Goal: Task Accomplishment & Management: Manage account settings

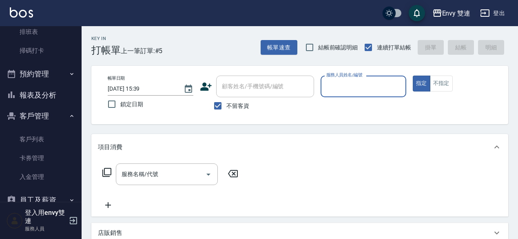
scroll to position [183, 0]
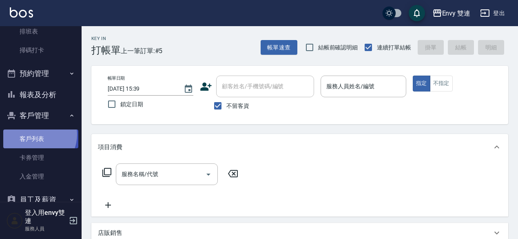
click at [36, 134] on link "客戶列表" at bounding box center [40, 138] width 75 height 19
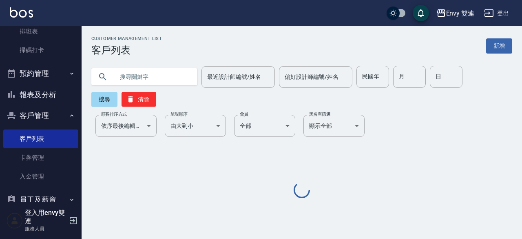
click at [133, 85] on input "text" at bounding box center [152, 77] width 77 height 22
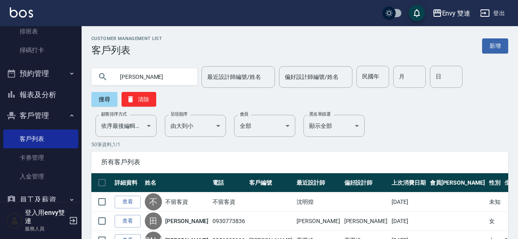
type input "[PERSON_NAME]"
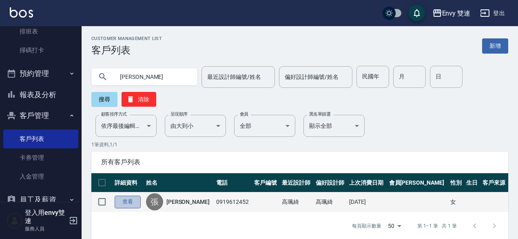
click at [131, 199] on link "查看" at bounding box center [128, 201] width 26 height 13
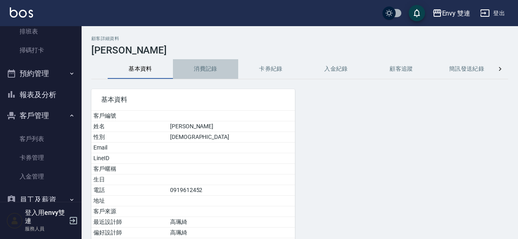
click at [197, 62] on button "消費記錄" at bounding box center [205, 69] width 65 height 20
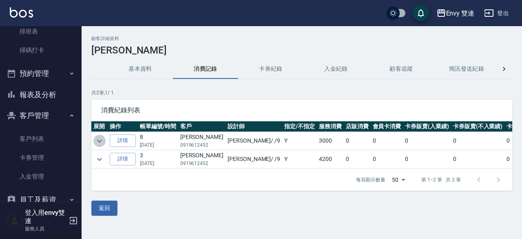
click at [96, 142] on icon "expand row" at bounding box center [100, 141] width 10 height 10
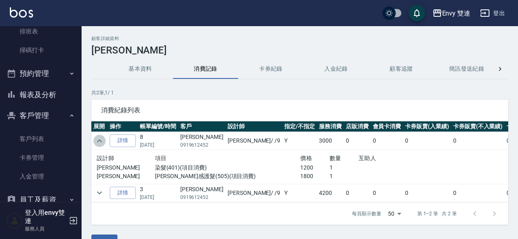
click at [96, 142] on icon "expand row" at bounding box center [100, 141] width 10 height 10
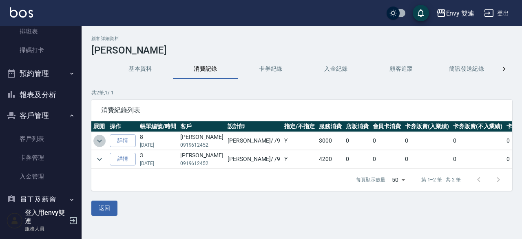
click at [96, 142] on icon "expand row" at bounding box center [100, 141] width 10 height 10
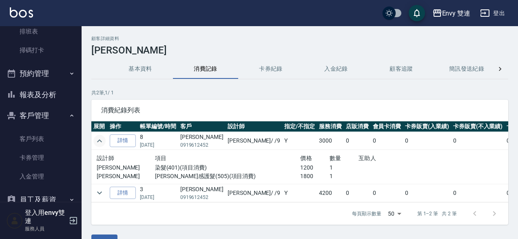
click at [1, 58] on nav "櫃檯作業 打帳單 帳單列表 掛單列表 座位開單 現金收支登錄 高階收支登錄 材料自購登錄 每日結帳 排班表 掃碼打卡 預約管理 預約管理 單日預約紀錄 單週預…" at bounding box center [41, 113] width 82 height 175
drag, startPoint x: 99, startPoint y: 183, endPoint x: 94, endPoint y: 190, distance: 8.3
click at [94, 190] on td at bounding box center [99, 193] width 16 height 18
click at [94, 190] on button "expand row" at bounding box center [99, 192] width 12 height 12
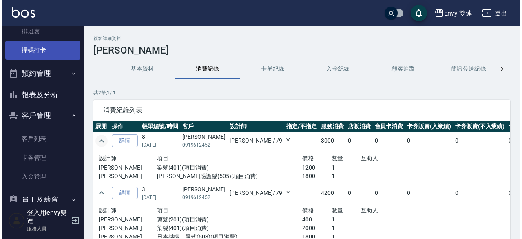
scroll to position [63, 0]
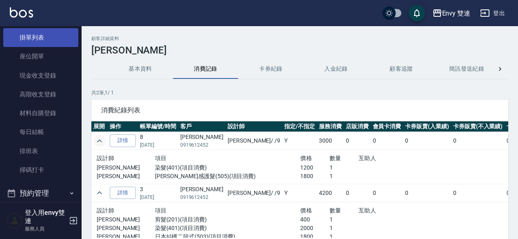
click at [36, 36] on link "掛單列表" at bounding box center [40, 37] width 75 height 19
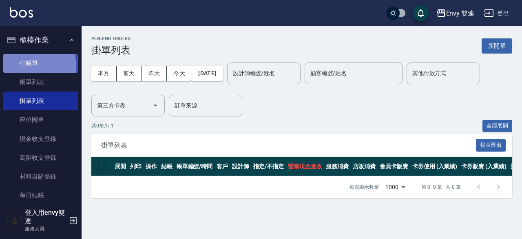
click at [19, 67] on link "打帳單" at bounding box center [40, 63] width 75 height 19
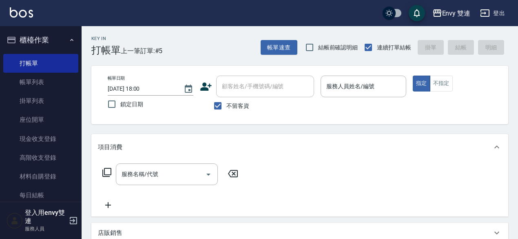
click at [244, 91] on div "顧客姓名/手機號碼/編號 顧客姓名/手機號碼/編號 不留客資" at bounding box center [257, 94] width 114 height 39
drag, startPoint x: 239, startPoint y: 96, endPoint x: 234, endPoint y: 102, distance: 7.8
click at [234, 102] on div "顧客姓名/手機號碼/編號 顧客姓名/手機號碼/編號 不留客資" at bounding box center [257, 94] width 114 height 39
click at [234, 102] on span "不留客資" at bounding box center [237, 106] width 23 height 9
click at [226, 102] on input "不留客資" at bounding box center [217, 105] width 17 height 17
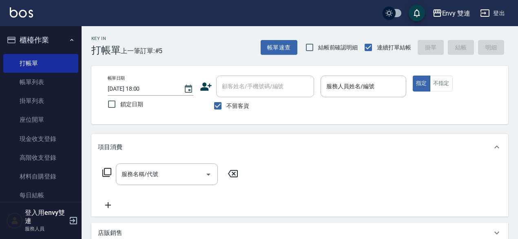
checkbox input "false"
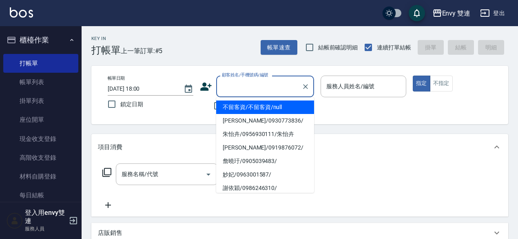
click at [237, 87] on input "顧客姓名/手機號碼/編號" at bounding box center [259, 86] width 78 height 14
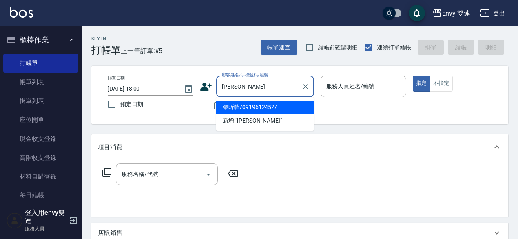
click at [234, 108] on li "張昕幃/0919612452/" at bounding box center [265, 106] width 98 height 13
type input "張昕幃/0919612452/"
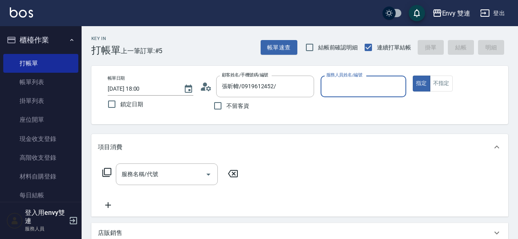
type input "Zoe-9"
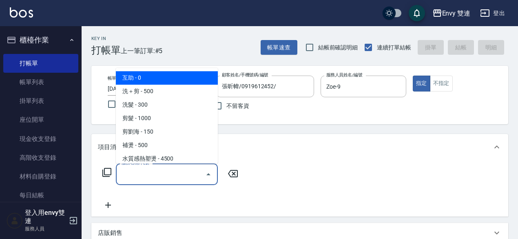
click at [133, 178] on input "服務名稱/代號" at bounding box center [161, 174] width 82 height 14
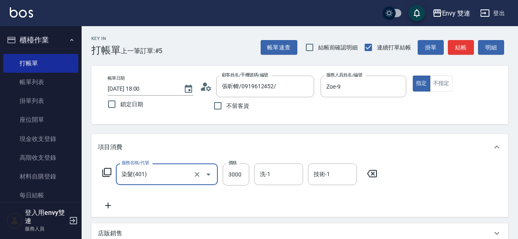
type input "染髮(401)"
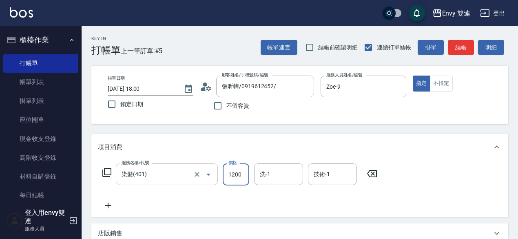
type input "1200"
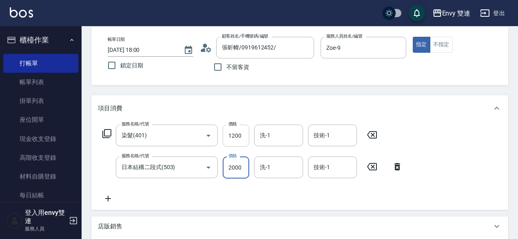
scroll to position [38, 0]
click at [193, 170] on icon "Clear" at bounding box center [197, 168] width 8 height 8
type input "日本結構二段式(503)"
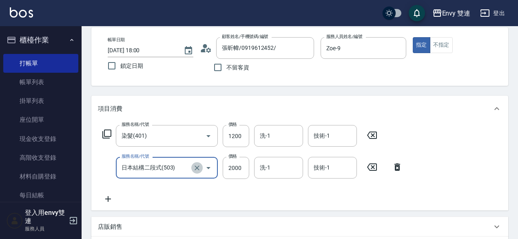
click at [195, 169] on icon "Clear" at bounding box center [197, 168] width 8 height 8
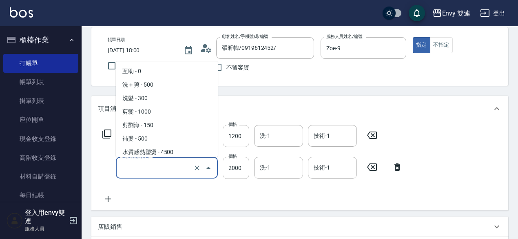
click at [162, 168] on input "服務名稱/代號" at bounding box center [156, 167] width 72 height 14
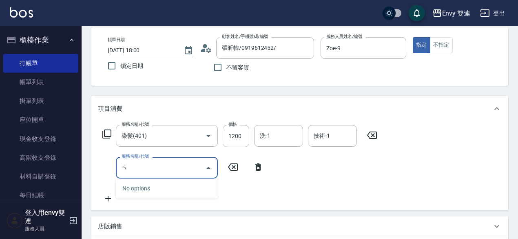
type input "啽"
type input "凡"
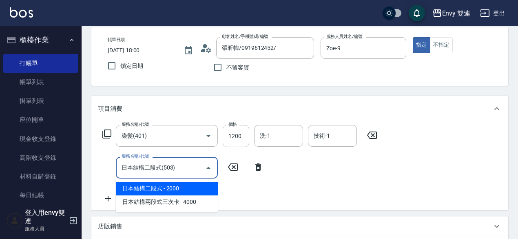
type input "日本結構二段式(503)"
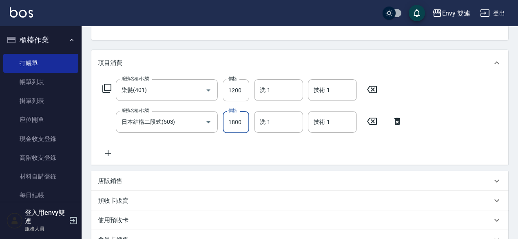
scroll to position [74, 0]
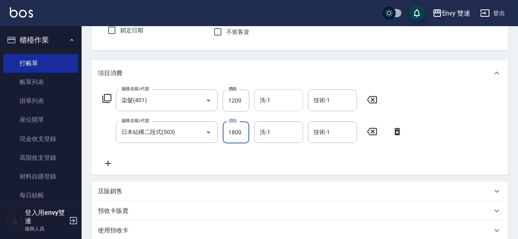
type input "1800"
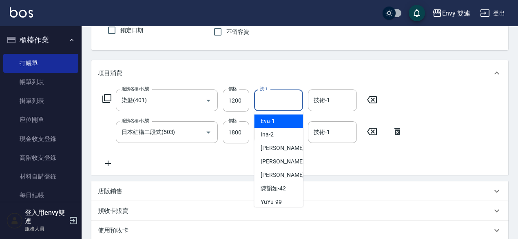
click at [272, 95] on input "洗-1" at bounding box center [279, 100] width 42 height 14
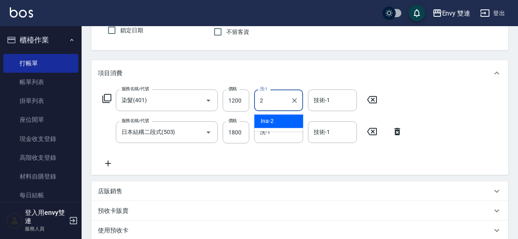
type input "Ina-2"
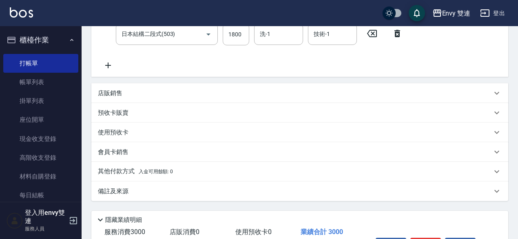
scroll to position [225, 0]
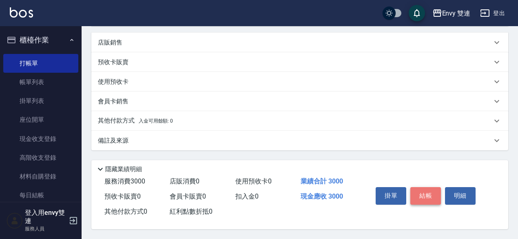
click at [430, 191] on button "結帳" at bounding box center [425, 195] width 31 height 17
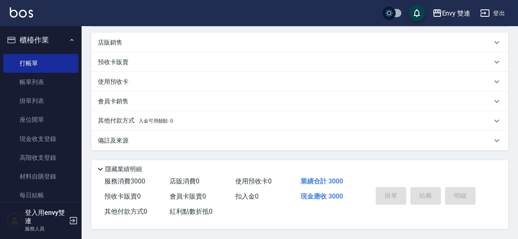
type input "[DATE] 18:01"
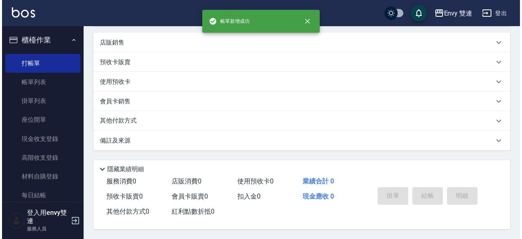
scroll to position [0, 0]
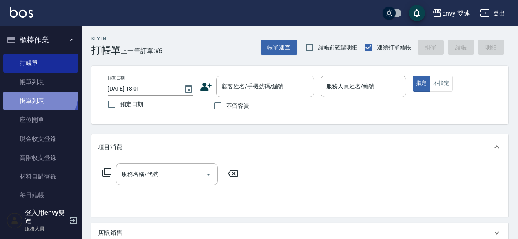
click at [29, 91] on link "掛單列表" at bounding box center [40, 100] width 75 height 19
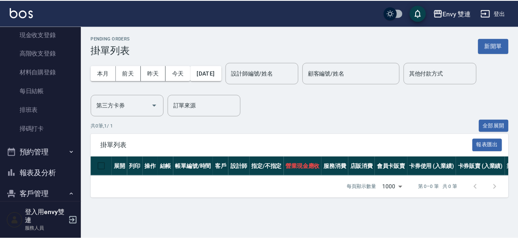
scroll to position [104, 0]
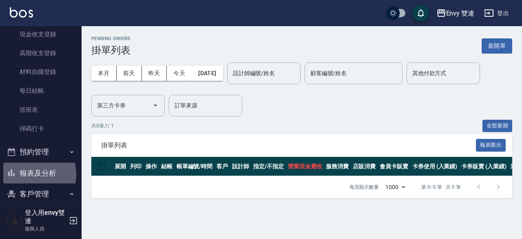
click at [33, 174] on button "報表及分析" at bounding box center [40, 172] width 75 height 21
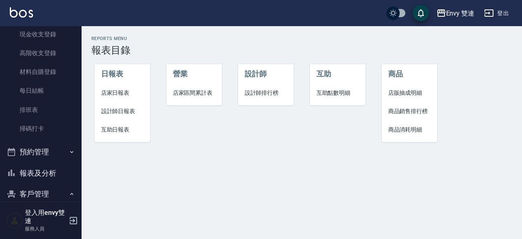
click at [117, 108] on span "設計師日報表" at bounding box center [122, 111] width 43 height 9
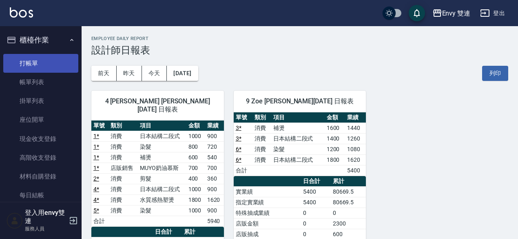
click at [25, 68] on link "打帳單" at bounding box center [40, 63] width 75 height 19
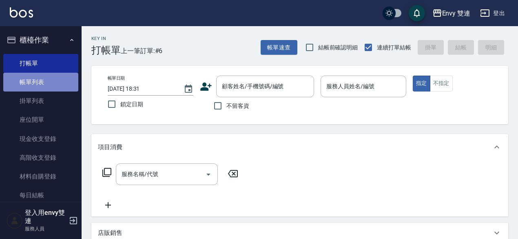
click at [52, 78] on link "帳單列表" at bounding box center [40, 82] width 75 height 19
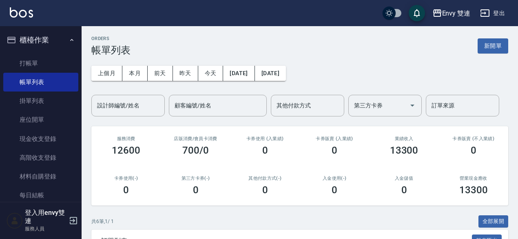
scroll to position [164, 0]
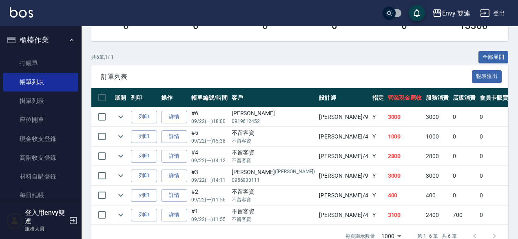
click at [451, 116] on td "0" at bounding box center [464, 116] width 27 height 19
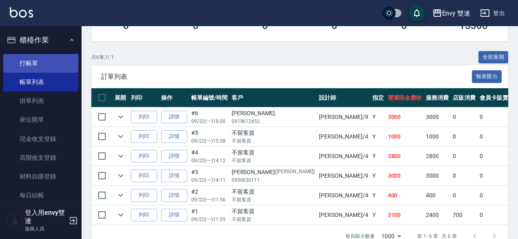
click at [29, 62] on link "打帳單" at bounding box center [40, 63] width 75 height 19
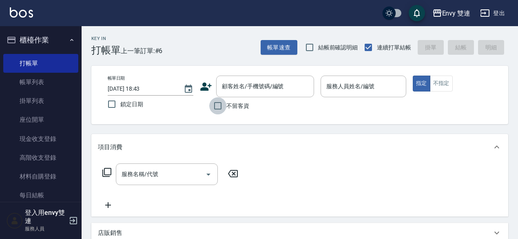
click at [215, 102] on input "不留客資" at bounding box center [217, 105] width 17 height 17
checkbox input "true"
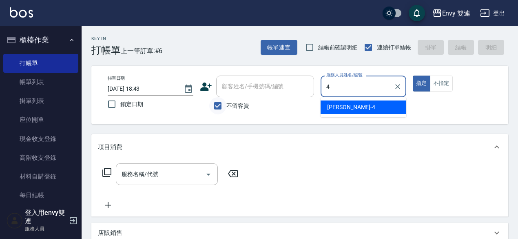
type input "[PERSON_NAME]-4"
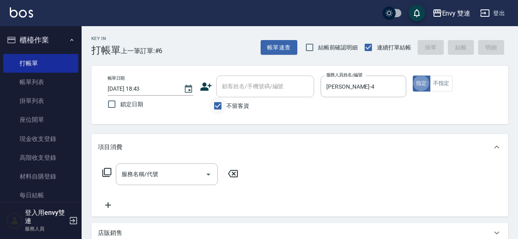
type button "true"
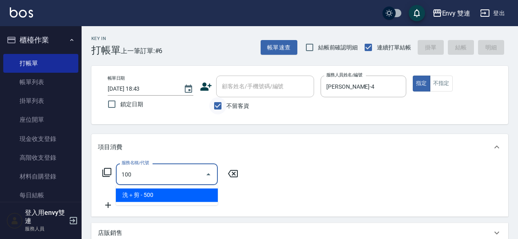
type input "洗＋剪(100)"
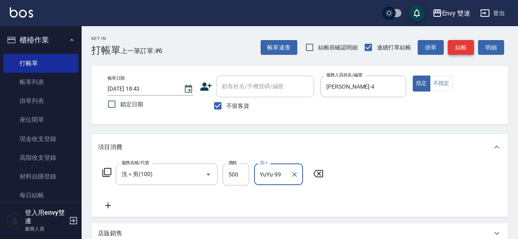
type input "YuYu-99"
click at [468, 47] on button "結帳" at bounding box center [461, 47] width 26 height 15
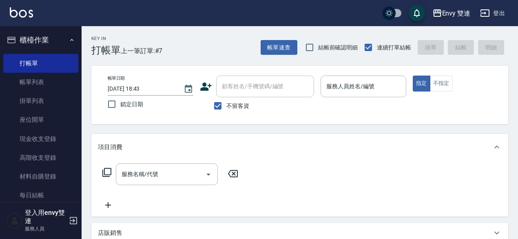
click at [468, 47] on div "帳單速查 結帳前確認明細 連續打單結帳 掛單 結帳 明細" at bounding box center [385, 47] width 248 height 17
click at [371, 94] on div "服務人員姓名/編號" at bounding box center [364, 86] width 86 height 22
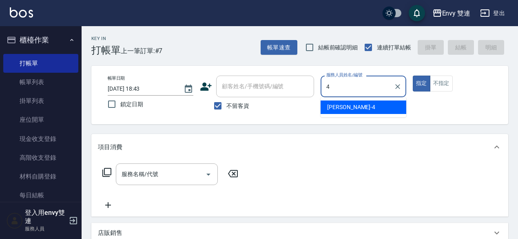
type input "[PERSON_NAME]-4"
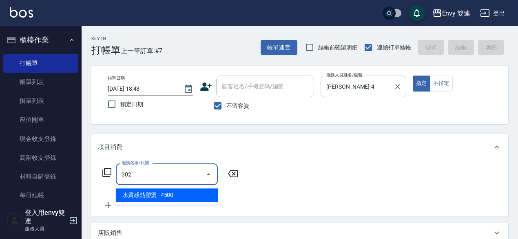
type input "水質感熱塑燙(302)"
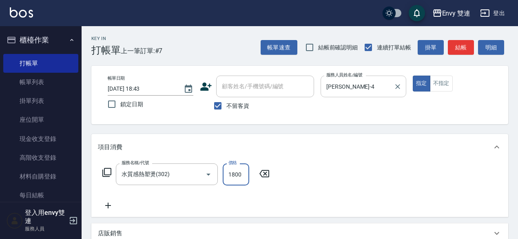
type input "1800"
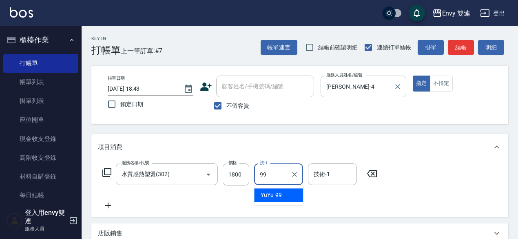
type input "YuYu-99"
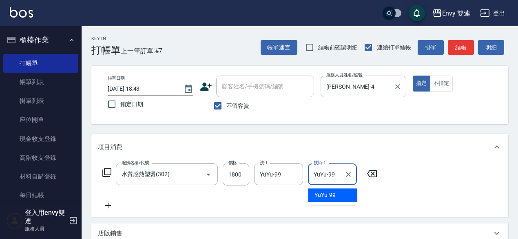
type input "YuYu-99"
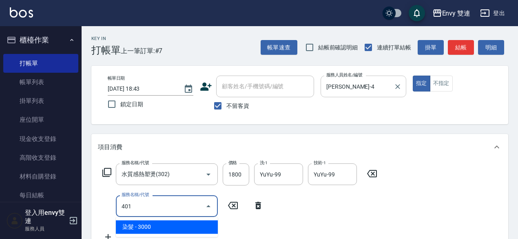
type input "染髮(401)"
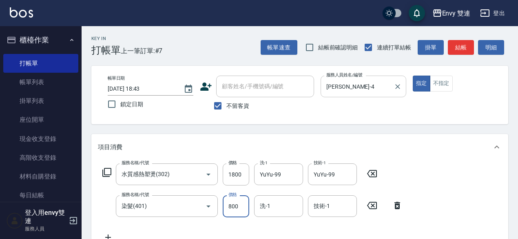
type input "800"
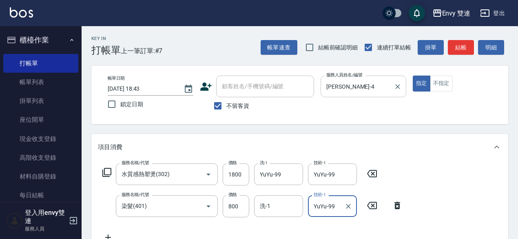
type input "YuYu-99"
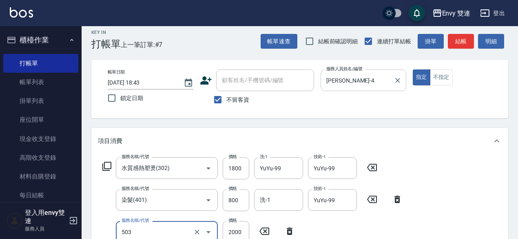
type input "日本結構二段式(503)"
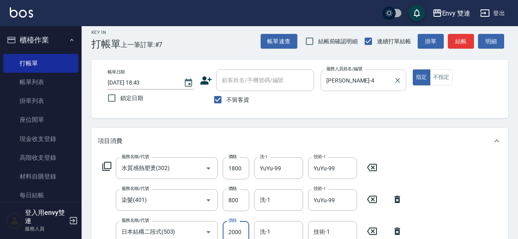
scroll to position [10, 0]
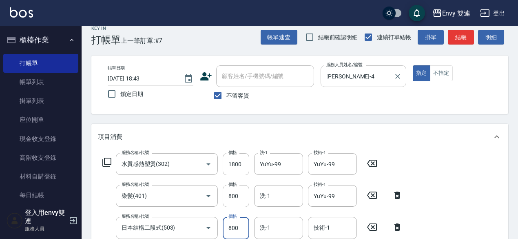
type input "800"
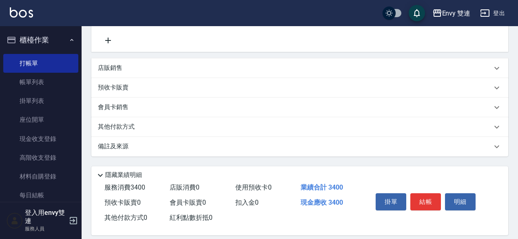
scroll to position [237, 0]
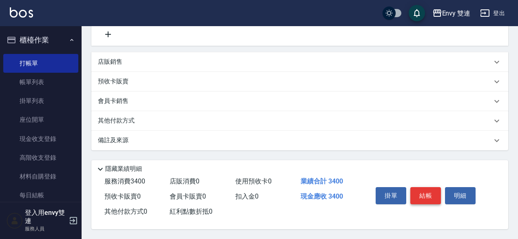
type input "YuYu-99"
click at [419, 193] on button "結帳" at bounding box center [425, 195] width 31 height 17
type input "[DATE] 18:44"
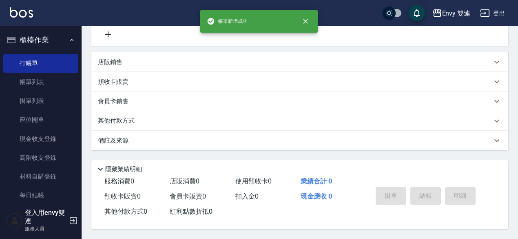
scroll to position [0, 0]
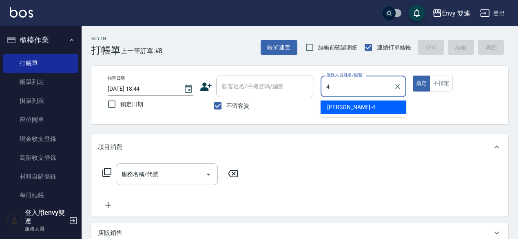
type input "[PERSON_NAME]-4"
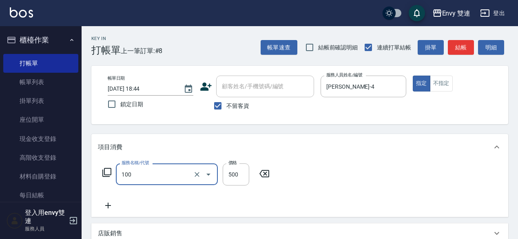
type input "洗＋剪(100)"
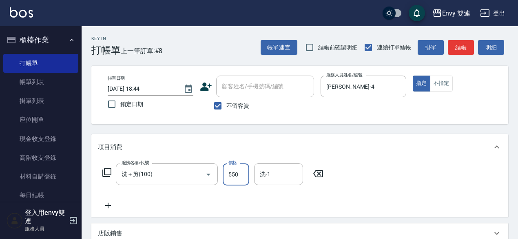
type input "550"
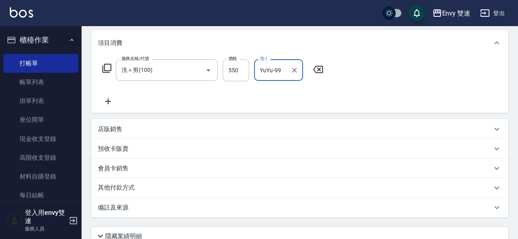
scroll to position [107, 0]
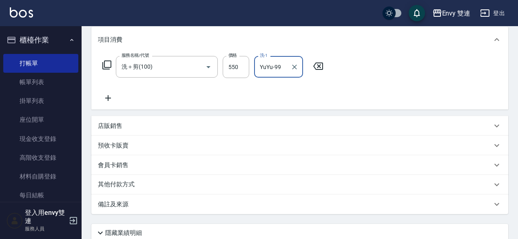
type input "YuYu-99"
click at [205, 182] on div "其他付款方式" at bounding box center [295, 184] width 394 height 9
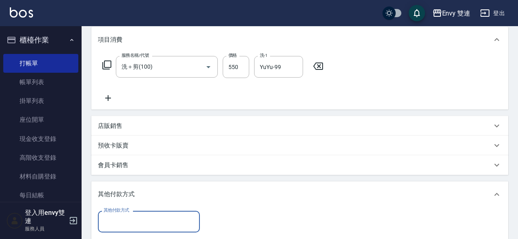
scroll to position [0, 0]
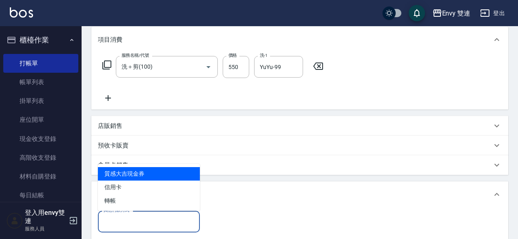
click at [163, 216] on input "其他付款方式" at bounding box center [149, 221] width 95 height 14
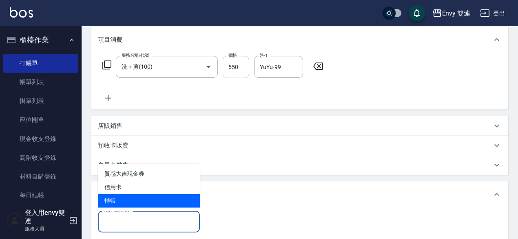
click at [165, 204] on span "轉帳" at bounding box center [149, 200] width 102 height 13
type input "轉帳"
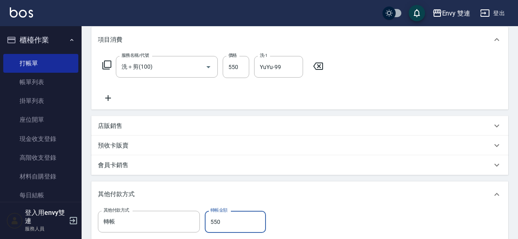
type input "550"
click at [165, 204] on div "其他付款方式" at bounding box center [299, 194] width 417 height 26
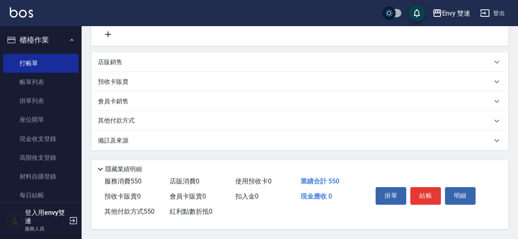
scroll to position [174, 0]
click at [429, 189] on button "結帳" at bounding box center [425, 195] width 31 height 17
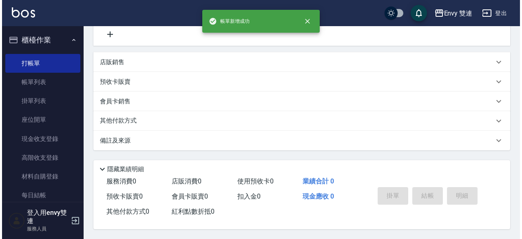
scroll to position [0, 0]
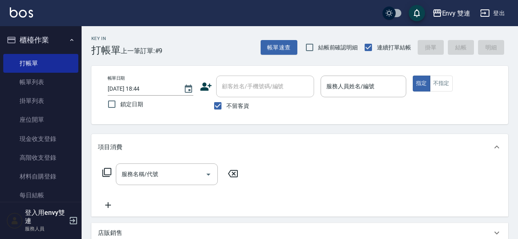
click at [429, 189] on div "服務名稱/代號 服務名稱/代號" at bounding box center [299, 188] width 417 height 56
click at [218, 109] on input "不留客資" at bounding box center [217, 105] width 17 height 17
checkbox input "false"
click at [211, 85] on icon at bounding box center [205, 86] width 11 height 8
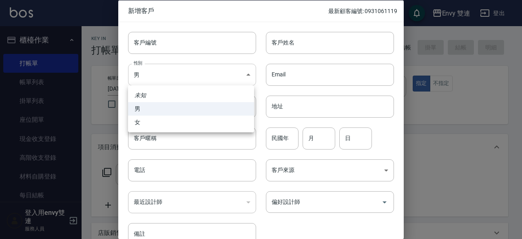
click at [192, 74] on body "Envy 雙連 登出 櫃檯作業 打帳單 帳單列表 掛單列表 座位開單 現金收支登錄 高階收支登錄 材料自購登錄 每日結帳 排班表 掃碼打卡 預約管理 預約管理…" at bounding box center [261, 214] width 522 height 429
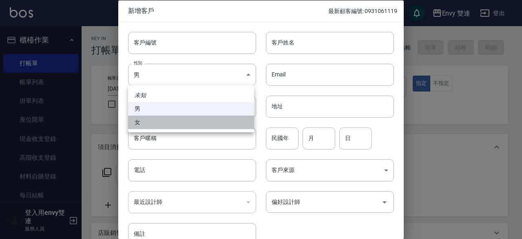
click at [197, 121] on li "女" at bounding box center [191, 121] width 126 height 13
type input "[DEMOGRAPHIC_DATA]"
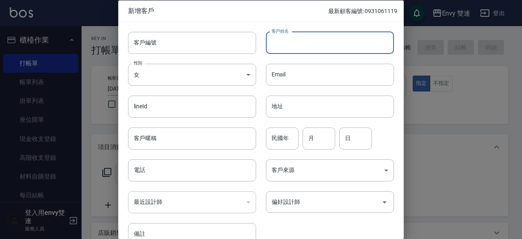
click at [279, 42] on input "客戶姓名" at bounding box center [330, 42] width 128 height 22
click at [280, 48] on input "[PERSON_NAME]" at bounding box center [330, 42] width 128 height 22
type input "[PERSON_NAME]"
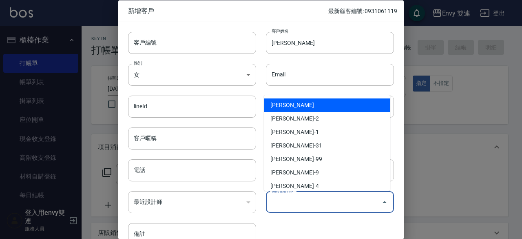
click at [354, 206] on input "偏好設計師" at bounding box center [324, 202] width 109 height 14
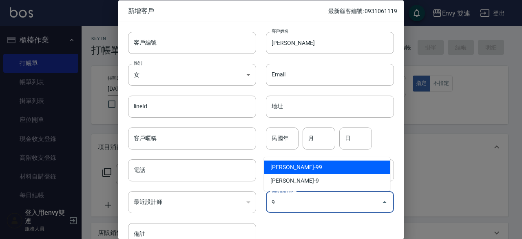
type input "黃芷愉"
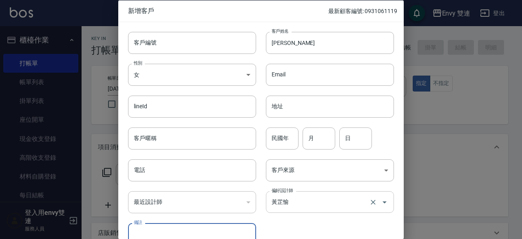
scroll to position [6, 0]
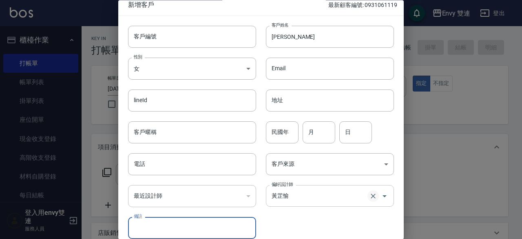
click at [369, 195] on icon "Clear" at bounding box center [373, 196] width 8 height 8
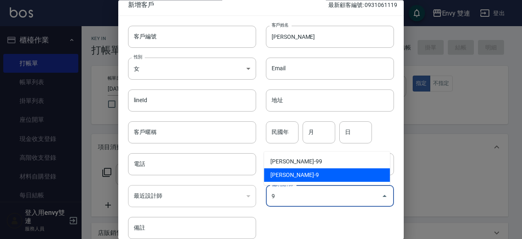
type input "高珮綺"
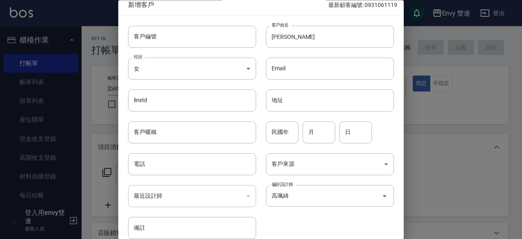
click at [164, 151] on div "電話 電話" at bounding box center [187, 160] width 138 height 32
click at [164, 157] on input "電話" at bounding box center [192, 164] width 128 height 22
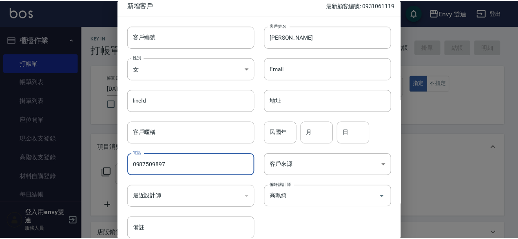
scroll to position [44, 0]
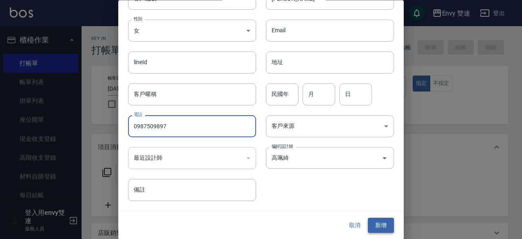
type input "0987509897"
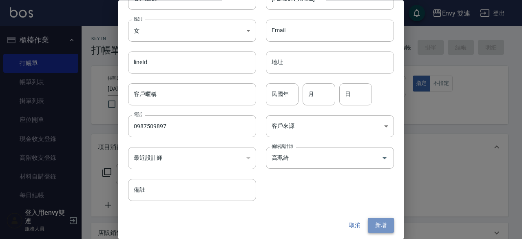
click at [372, 229] on button "新增" at bounding box center [381, 225] width 26 height 15
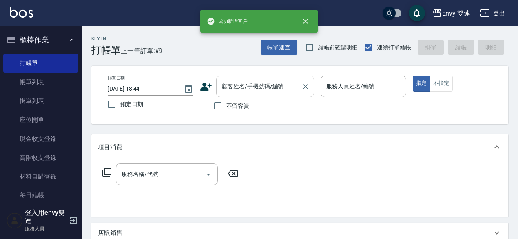
click at [243, 96] on div "顧客姓名/手機號碼/編號" at bounding box center [265, 86] width 98 height 22
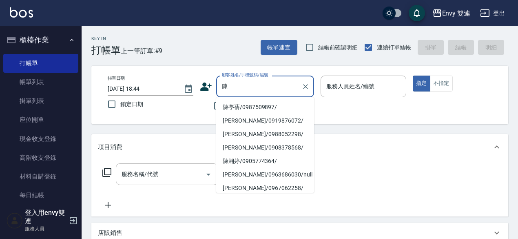
click at [248, 110] on li "陳亭蒨/0987509897/" at bounding box center [265, 106] width 98 height 13
type input "陳亭蒨/0987509897/"
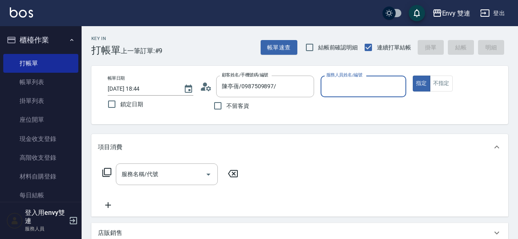
type input "Zoe-9"
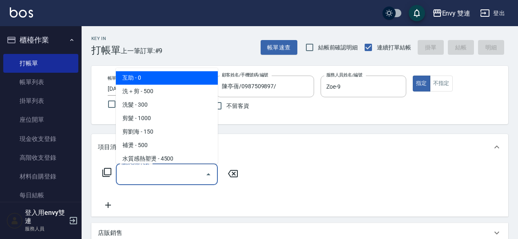
click at [146, 174] on input "服務名稱/代號" at bounding box center [161, 174] width 82 height 14
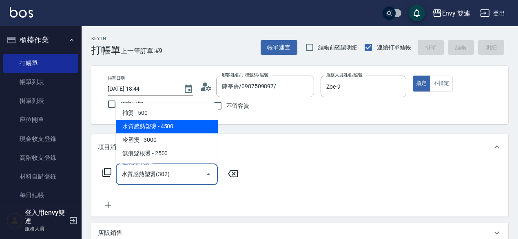
type input "水質感熱塑燙(302)"
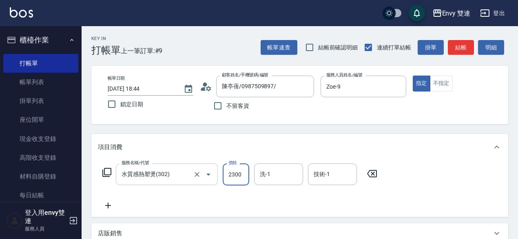
type input "2300"
type input "Ina-2"
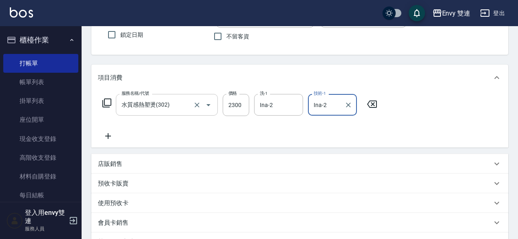
scroll to position [70, 0]
type input "Ina-2"
click at [113, 135] on icon at bounding box center [108, 135] width 20 height 10
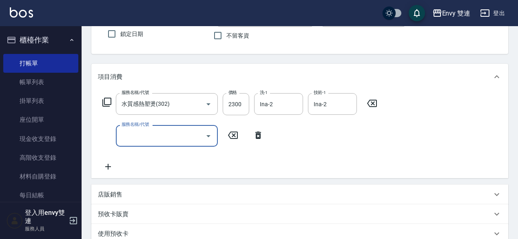
click at [142, 144] on div "服務名稱/代號" at bounding box center [167, 136] width 102 height 22
type input "[PERSON_NAME]感護髮(505)"
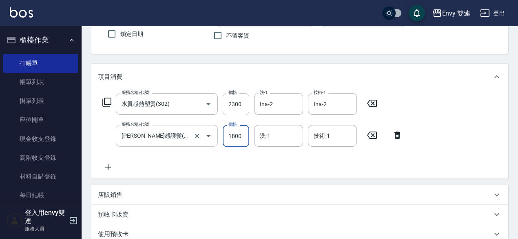
type input "1800"
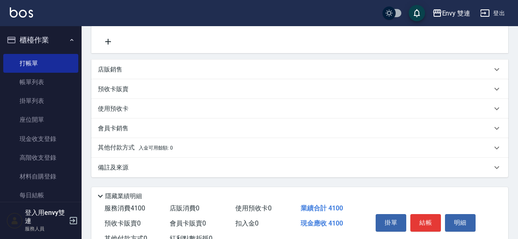
scroll to position [196, 0]
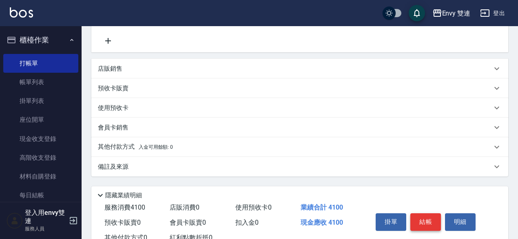
type input "Ina-2"
click at [425, 226] on button "結帳" at bounding box center [425, 221] width 31 height 17
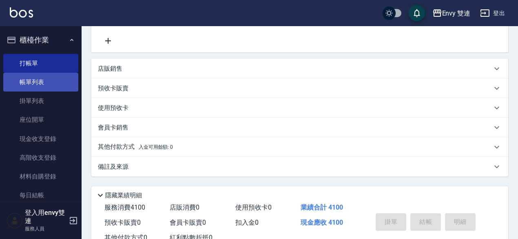
type input "[DATE] 19:15"
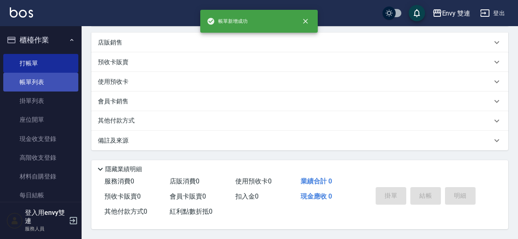
scroll to position [0, 0]
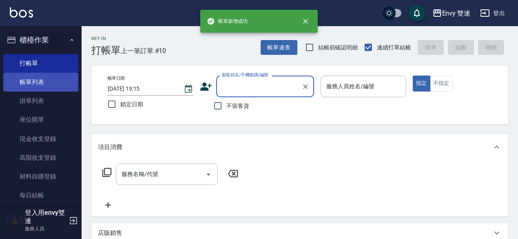
click at [52, 77] on link "帳單列表" at bounding box center [40, 82] width 75 height 19
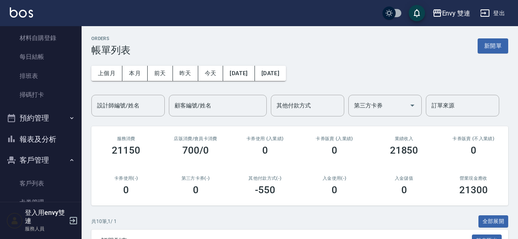
scroll to position [138, 0]
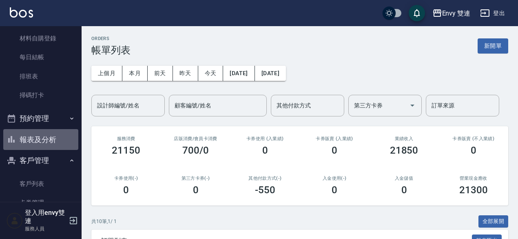
click at [42, 140] on button "報表及分析" at bounding box center [40, 139] width 75 height 21
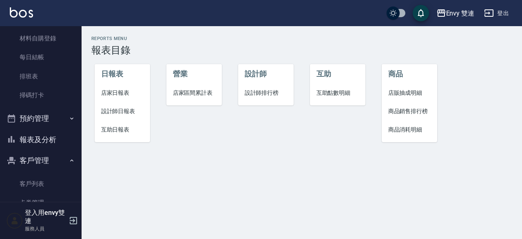
click at [107, 111] on span "設計師日報表" at bounding box center [122, 111] width 43 height 9
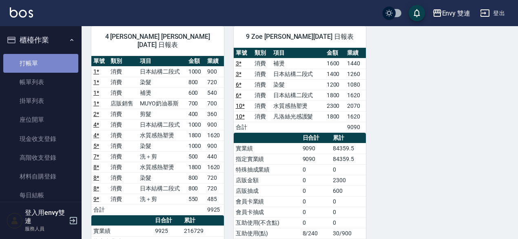
click at [50, 60] on link "打帳單" at bounding box center [40, 63] width 75 height 19
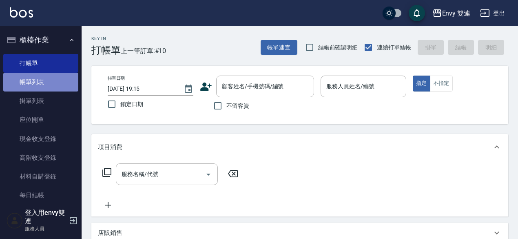
click at [53, 82] on link "帳單列表" at bounding box center [40, 82] width 75 height 19
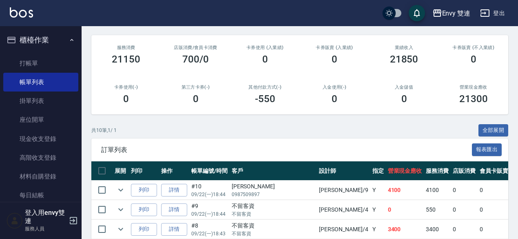
scroll to position [92, 0]
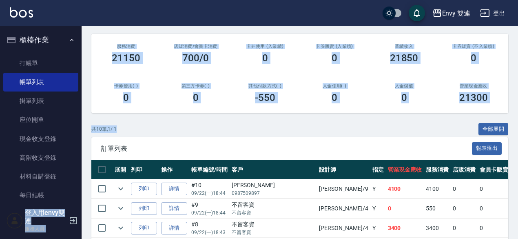
drag, startPoint x: 223, startPoint y: 127, endPoint x: 305, endPoint y: 20, distance: 134.4
click at [305, 20] on div "Envy 雙連 登出 櫃檯作業 打帳單 帳單列表 掛單列表 座位開單 現金收支登錄 高階收支登錄 材料自購登錄 每日結帳 排班表 掃碼打卡 預約管理 預約管理…" at bounding box center [259, 157] width 518 height 499
click at [303, 25] on div "Envy 雙連 登出" at bounding box center [259, 13] width 518 height 26
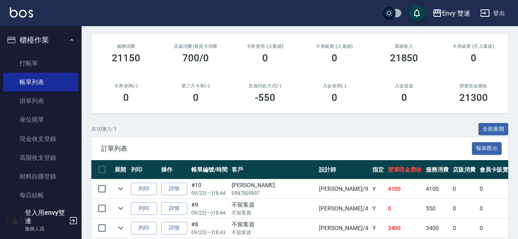
scroll to position [0, 0]
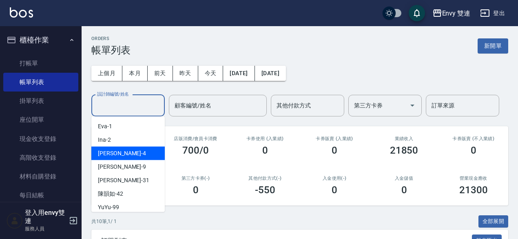
drag, startPoint x: 104, startPoint y: 102, endPoint x: 115, endPoint y: 149, distance: 47.3
click at [115, 149] on span "[PERSON_NAME] -4" at bounding box center [122, 153] width 48 height 9
type input "[PERSON_NAME]-4"
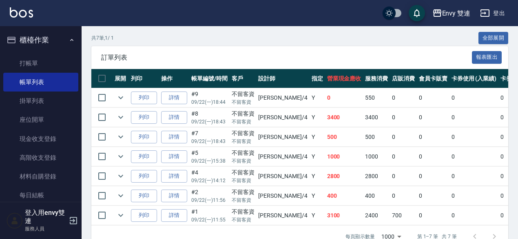
scroll to position [191, 0]
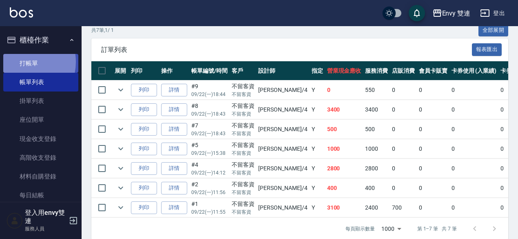
click at [20, 62] on link "打帳單" at bounding box center [40, 63] width 75 height 19
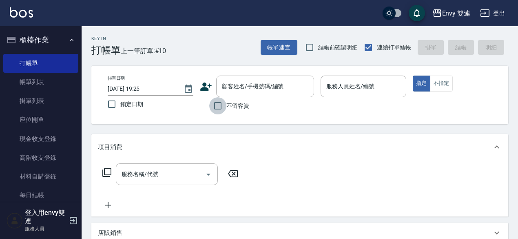
click at [220, 106] on input "不留客資" at bounding box center [217, 105] width 17 height 17
checkbox input "true"
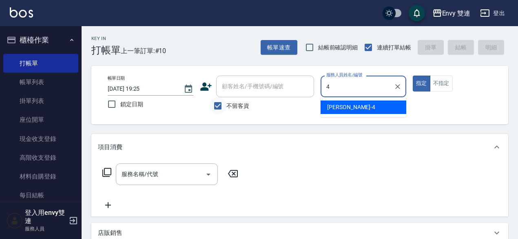
type input "[PERSON_NAME]-4"
type button "true"
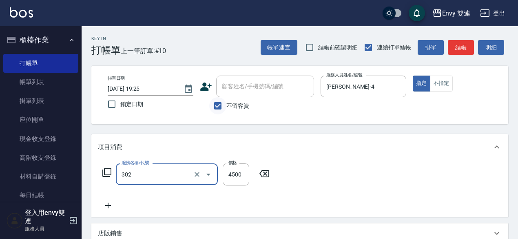
type input "水質感熱塑燙(302)"
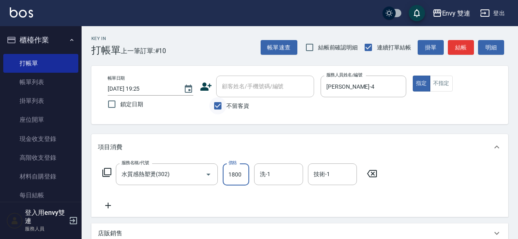
type input "1800"
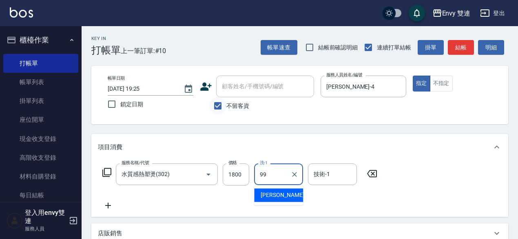
type input "YuYu-99"
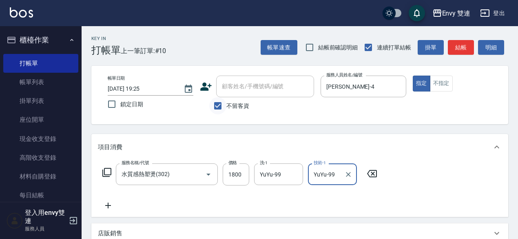
type input "YuYu-99"
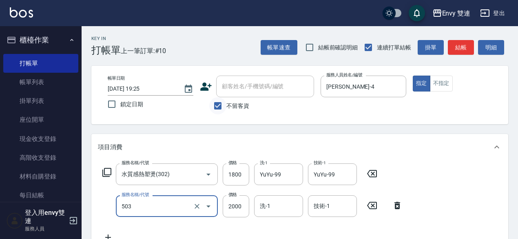
type input "日本結構二段式(503)"
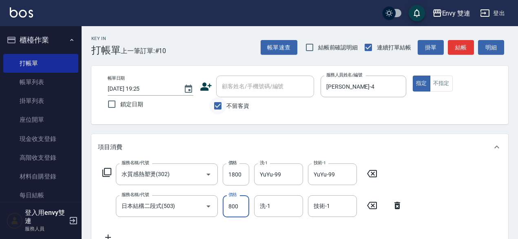
type input "800"
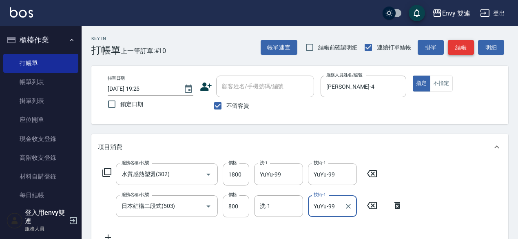
type input "YuYu-99"
click at [457, 49] on button "結帳" at bounding box center [461, 47] width 26 height 15
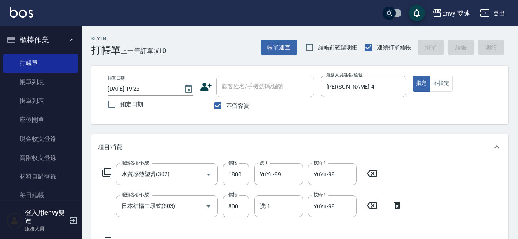
type input "[DATE] 19:26"
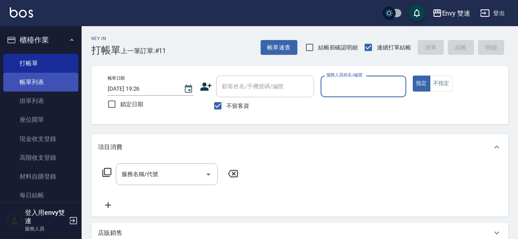
click at [55, 86] on link "帳單列表" at bounding box center [40, 82] width 75 height 19
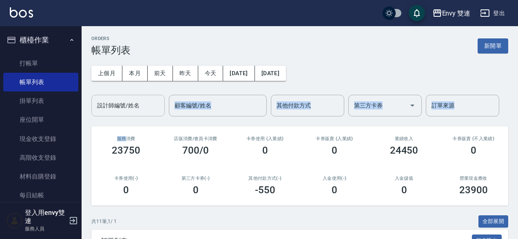
drag, startPoint x: 128, startPoint y: 116, endPoint x: 120, endPoint y: 109, distance: 11.0
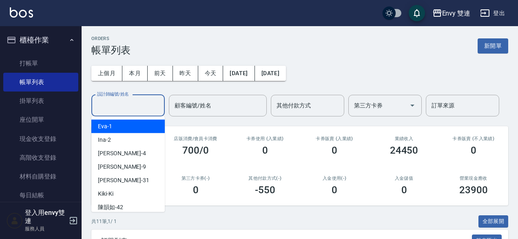
click at [120, 109] on input "設計師編號/姓名" at bounding box center [128, 105] width 66 height 14
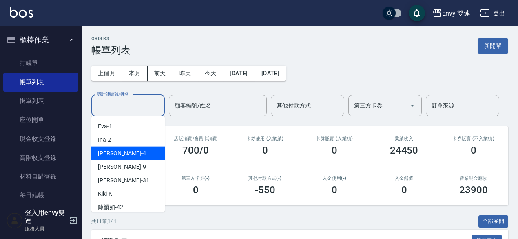
click at [133, 155] on div "[PERSON_NAME] -4" at bounding box center [127, 152] width 73 height 13
type input "[PERSON_NAME]-4"
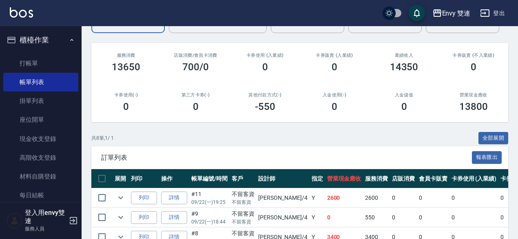
scroll to position [65, 0]
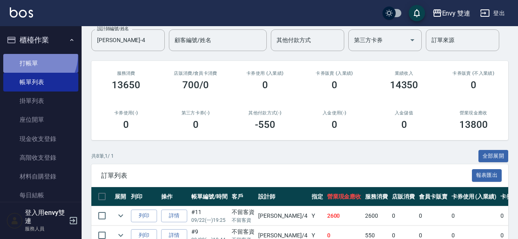
click at [31, 55] on link "打帳單" at bounding box center [40, 63] width 75 height 19
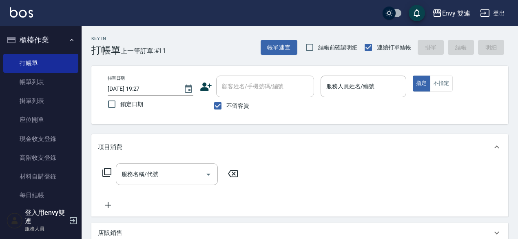
click at [231, 102] on span "不留客資" at bounding box center [237, 106] width 23 height 9
click at [226, 102] on input "不留客資" at bounding box center [217, 105] width 17 height 17
checkbox input "false"
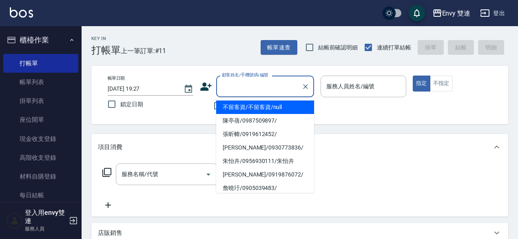
click at [239, 88] on input "顧客姓名/手機號碼/編號" at bounding box center [259, 86] width 78 height 14
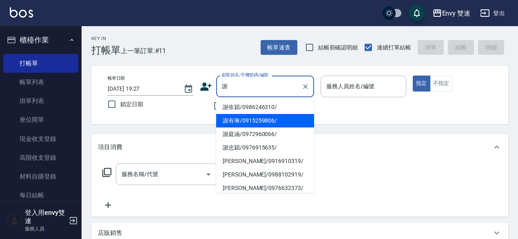
click at [254, 119] on li "謝有琳/0915259806/" at bounding box center [265, 120] width 98 height 13
type input "謝有琳/0915259806/"
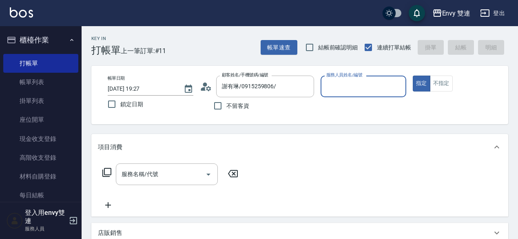
type input "Zoe-9"
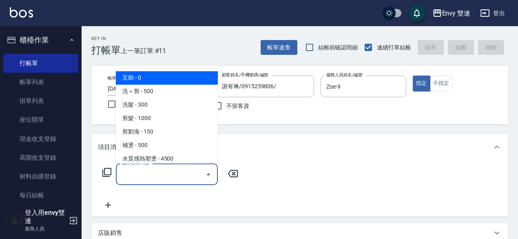
click at [180, 172] on input "服務名稱/代號" at bounding box center [161, 174] width 82 height 14
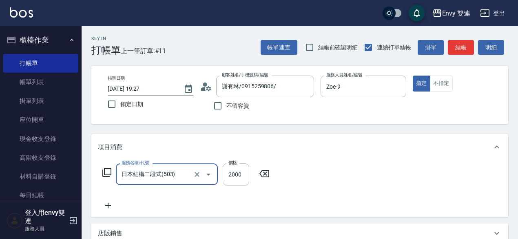
type input "日本結構二段式(503)"
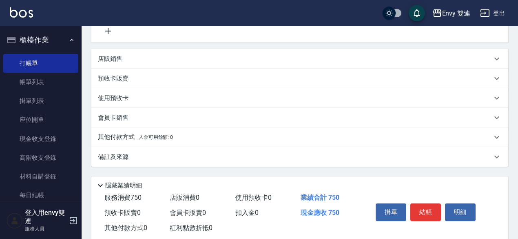
scroll to position [193, 0]
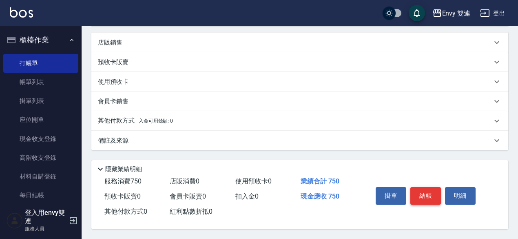
type input "750"
click at [422, 190] on button "結帳" at bounding box center [425, 195] width 31 height 17
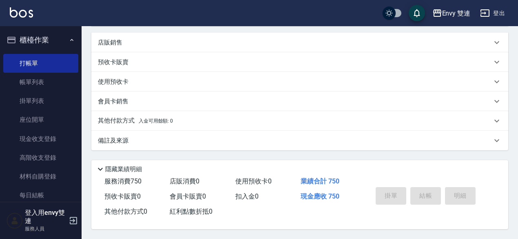
type input "[DATE] 19:46"
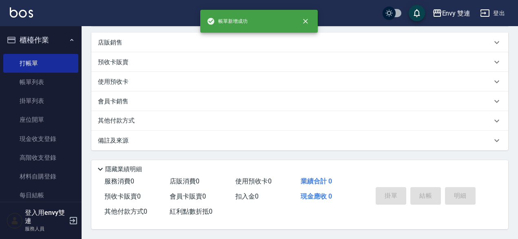
scroll to position [0, 0]
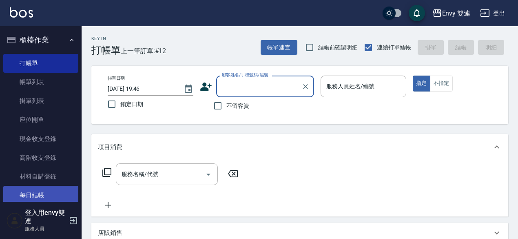
click at [34, 192] on link "每日結帳" at bounding box center [40, 195] width 75 height 19
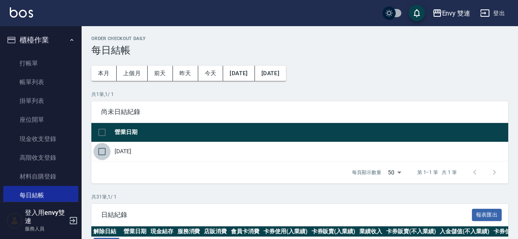
click at [104, 151] on input "checkbox" at bounding box center [101, 151] width 17 height 17
checkbox input "true"
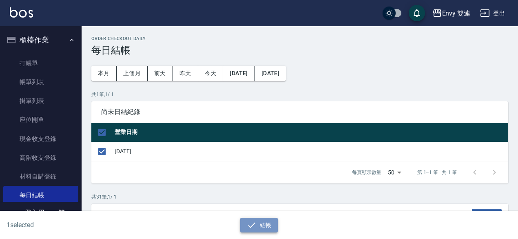
click at [253, 222] on icon "button" at bounding box center [252, 225] width 10 height 10
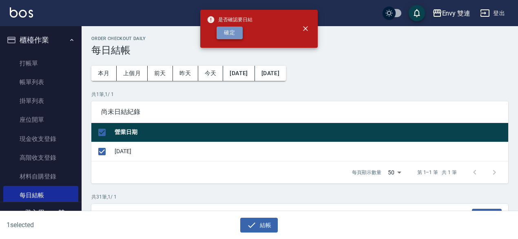
click at [224, 37] on button "確定" at bounding box center [230, 33] width 26 height 13
checkbox input "false"
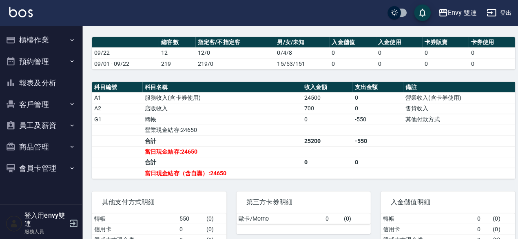
scroll to position [193, 0]
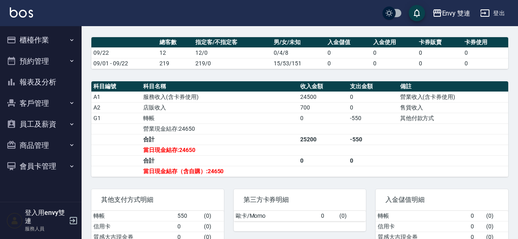
click at [37, 84] on button "報表及分析" at bounding box center [40, 81] width 75 height 21
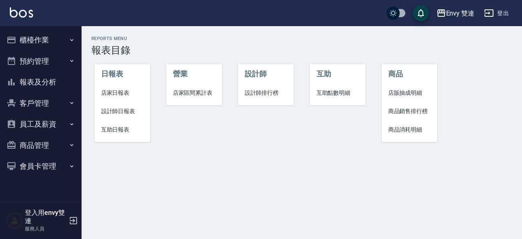
click at [114, 93] on span "店家日報表" at bounding box center [122, 93] width 43 height 9
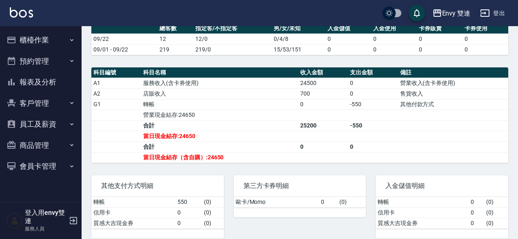
scroll to position [210, 0]
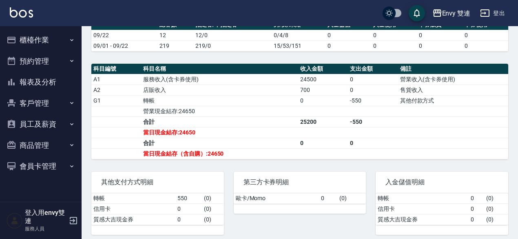
click at [35, 84] on button "報表及分析" at bounding box center [40, 81] width 75 height 21
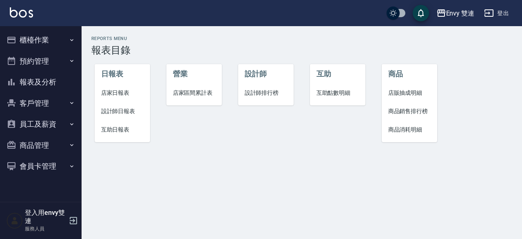
click at [120, 111] on span "設計師日報表" at bounding box center [122, 111] width 43 height 9
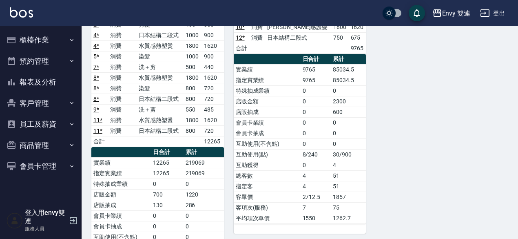
scroll to position [154, 0]
